Goal: Task Accomplishment & Management: Use online tool/utility

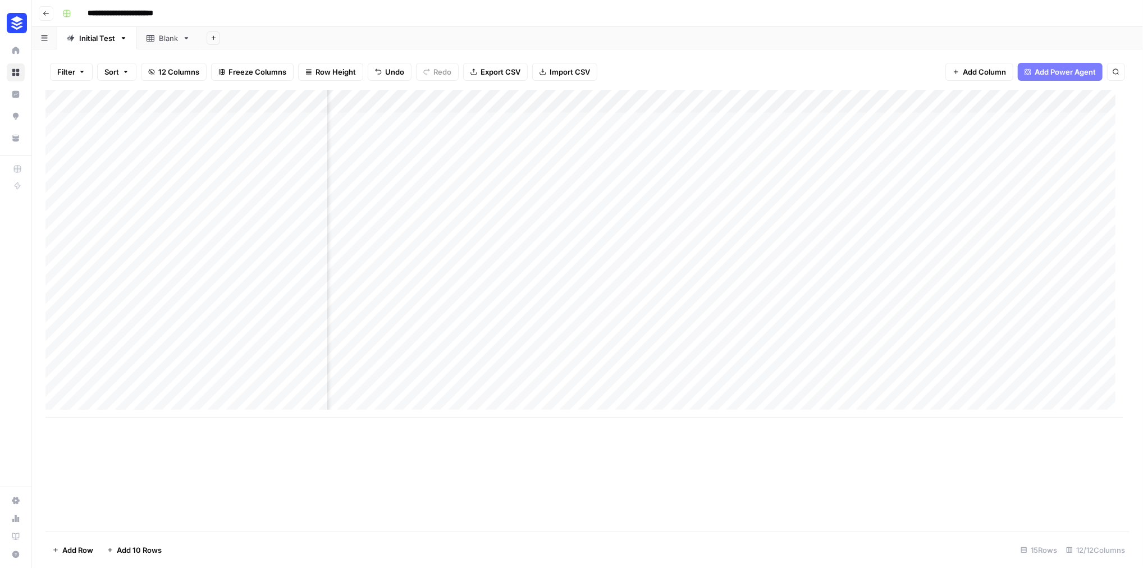
scroll to position [0, 920]
click at [503, 144] on div "Add Column" at bounding box center [583, 254] width 1077 height 328
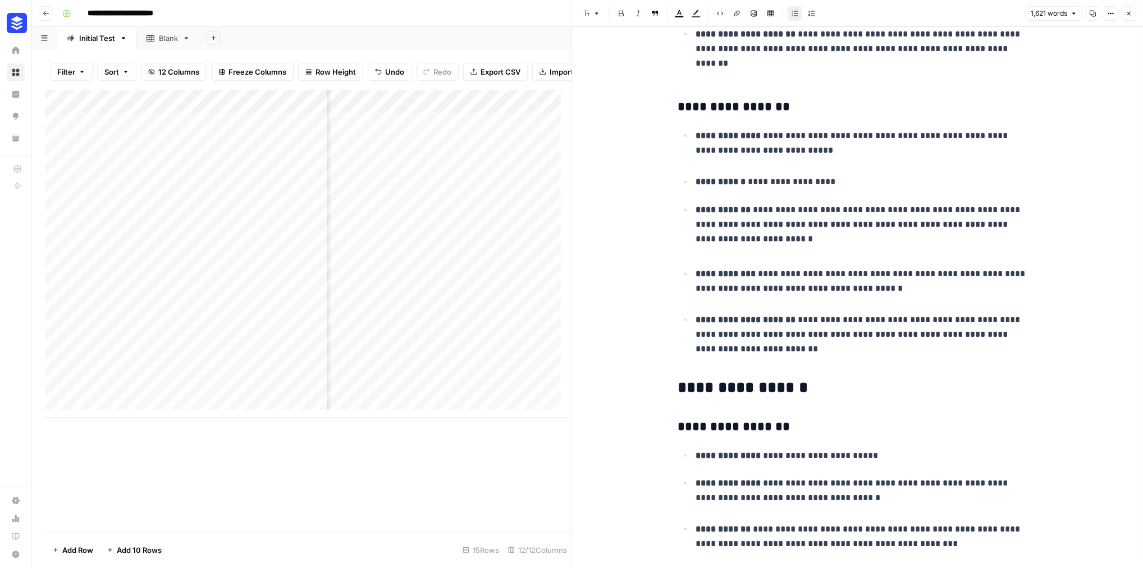
scroll to position [2447, 0]
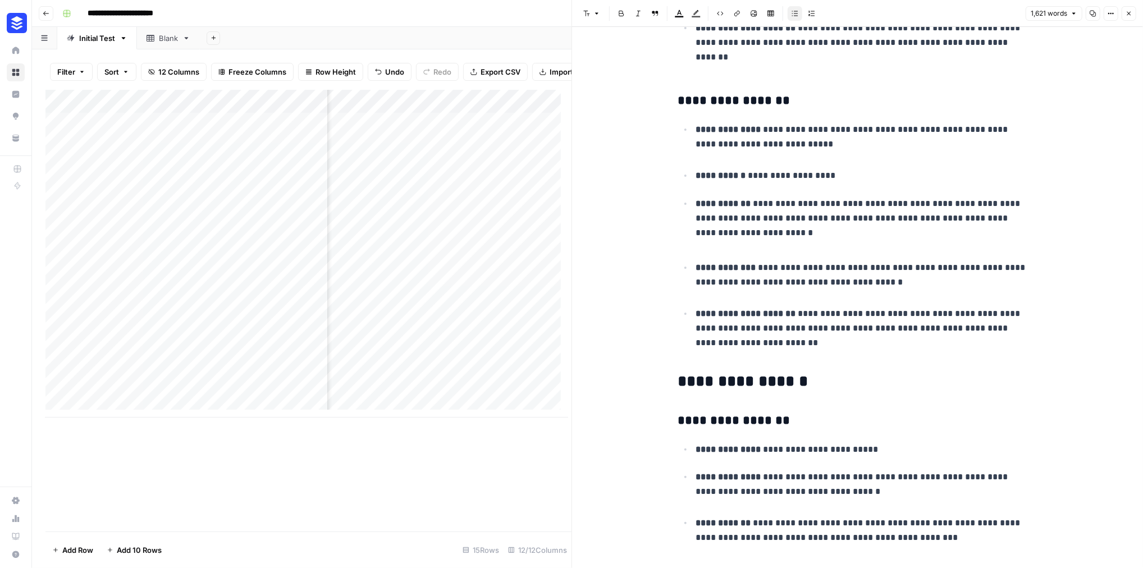
click at [1128, 17] on icon "button" at bounding box center [1128, 13] width 7 height 7
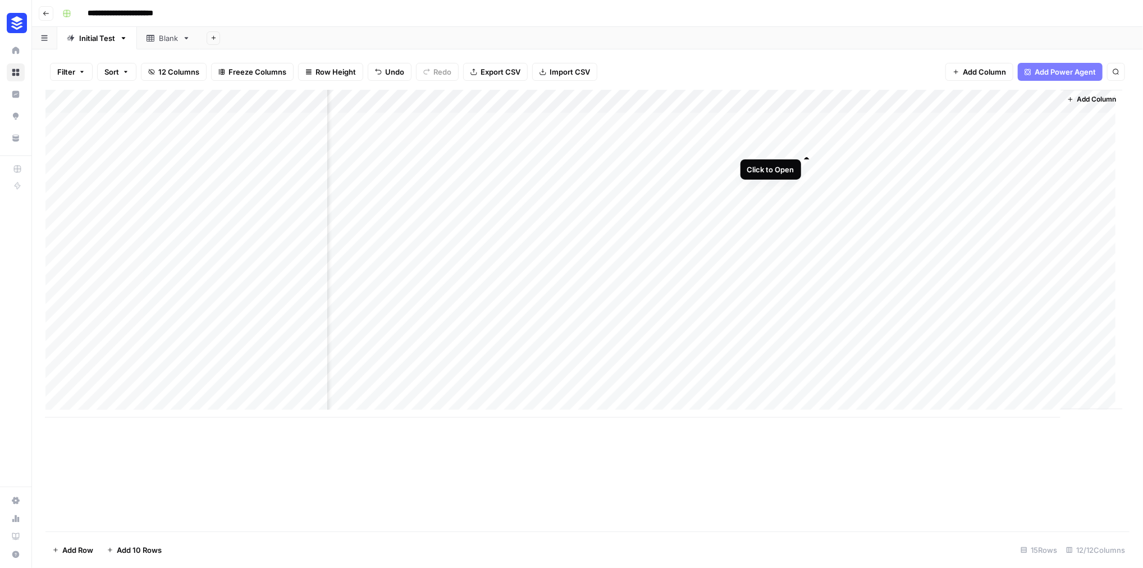
click at [805, 142] on div "Add Column" at bounding box center [583, 254] width 1077 height 328
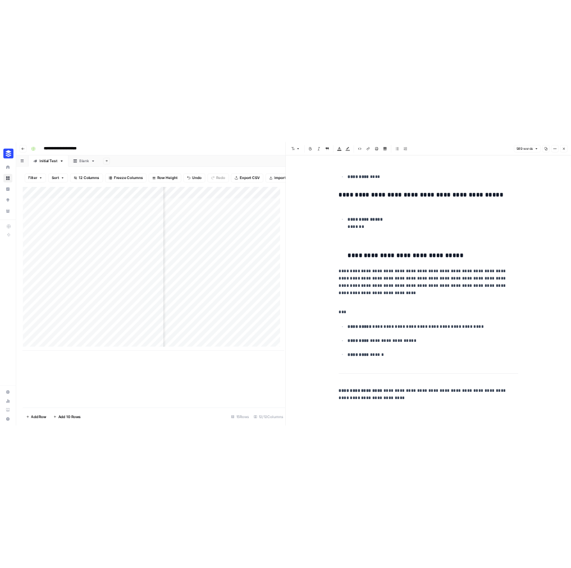
scroll to position [4450, 0]
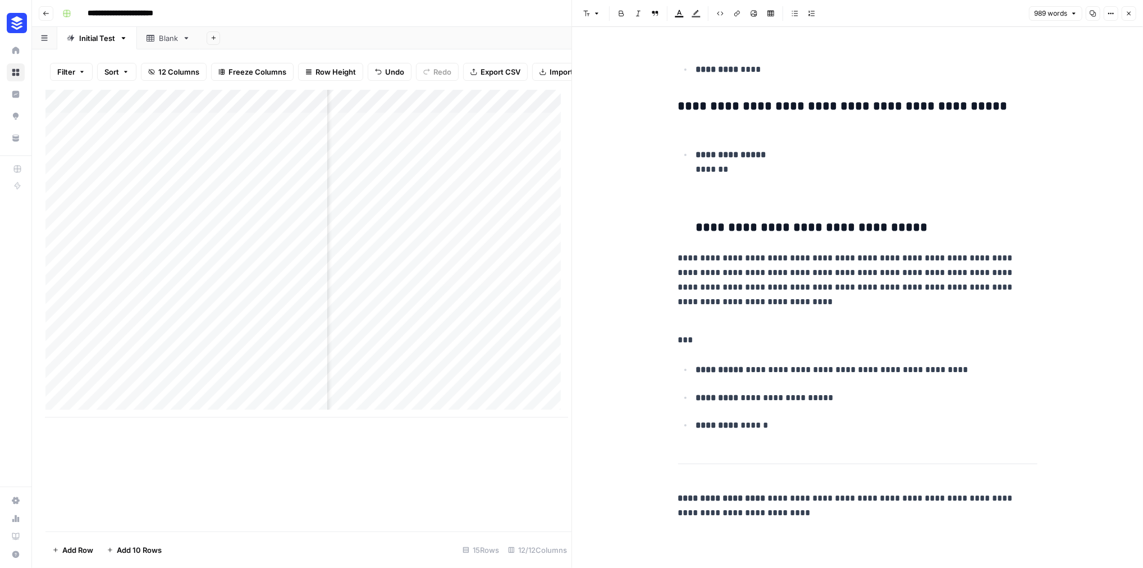
click at [1125, 17] on icon "button" at bounding box center [1128, 13] width 7 height 7
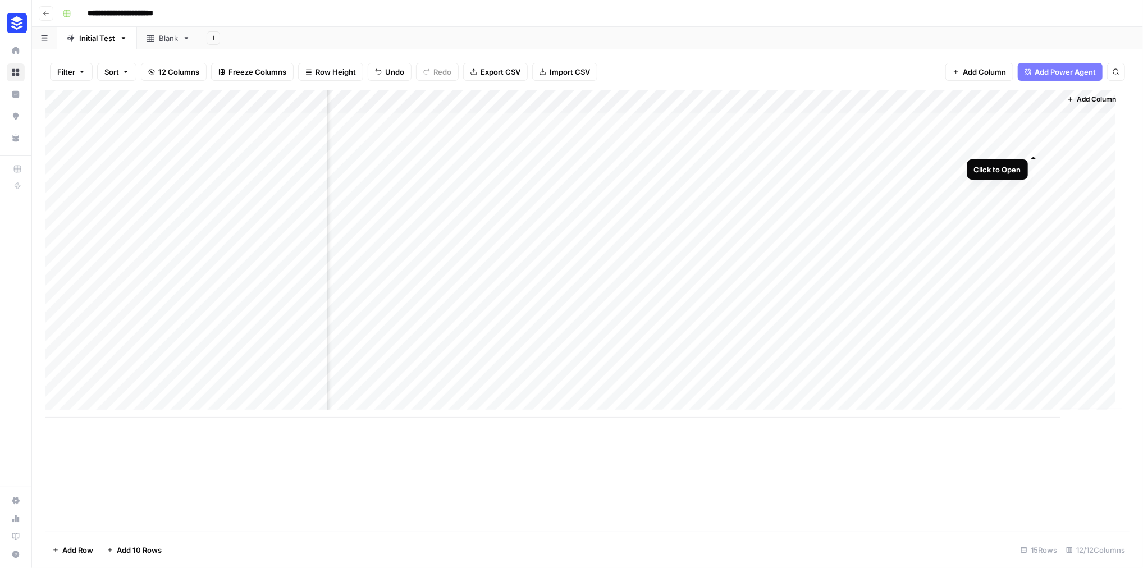
click at [1033, 144] on div "Add Column" at bounding box center [583, 254] width 1077 height 328
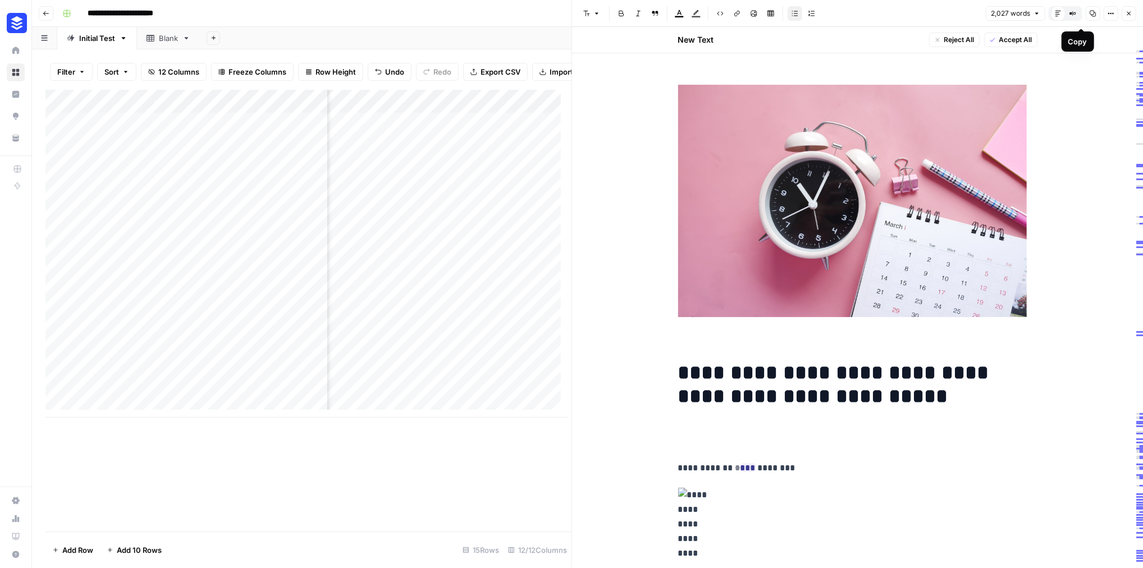
click at [1086, 21] on button "Copy" at bounding box center [1092, 13] width 15 height 15
click at [1128, 21] on button "Close" at bounding box center [1128, 13] width 15 height 15
